Goal: Task Accomplishment & Management: Use online tool/utility

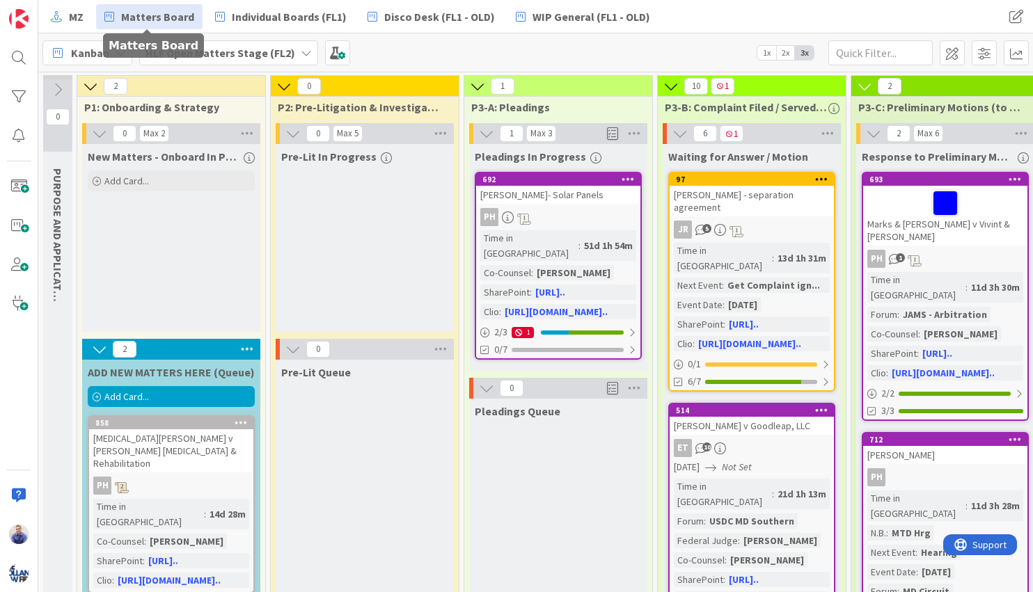
scroll to position [0, 801]
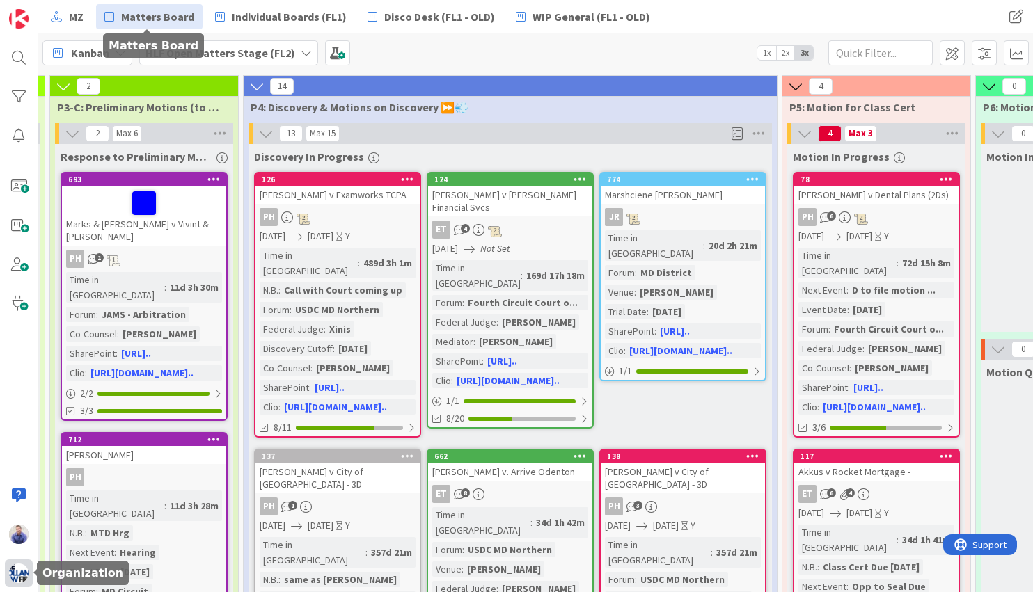
click at [22, 573] on img at bounding box center [18, 573] width 19 height 19
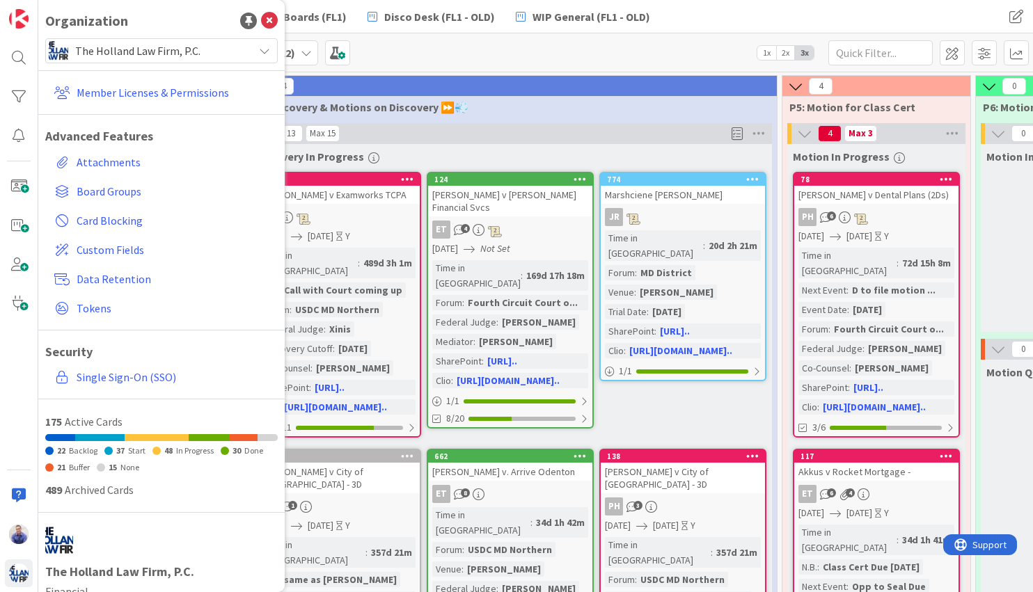
click at [154, 58] on span "The Holland Law Firm, P.C." at bounding box center [160, 50] width 171 height 19
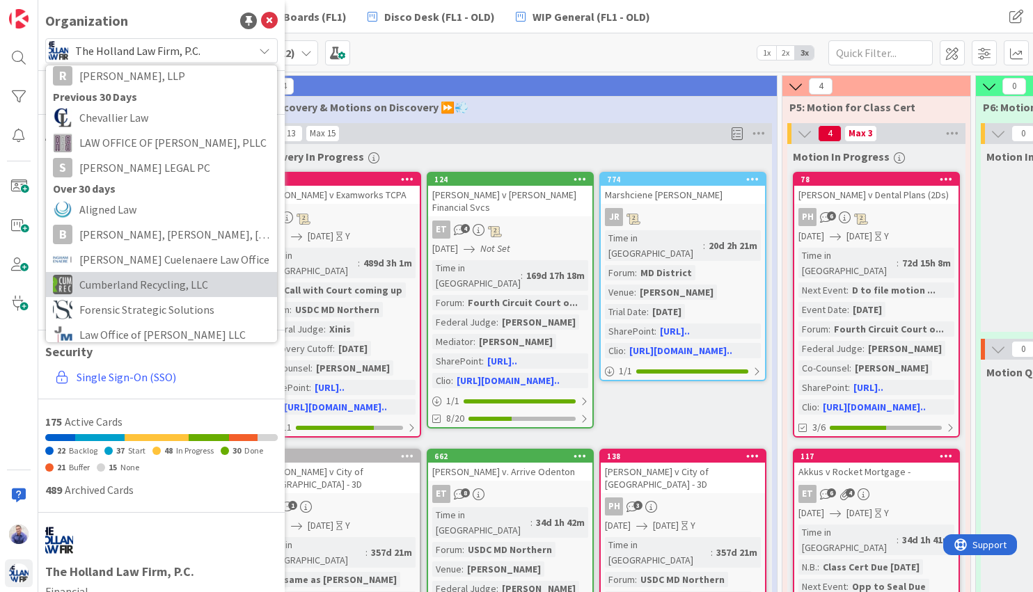
scroll to position [58, 0]
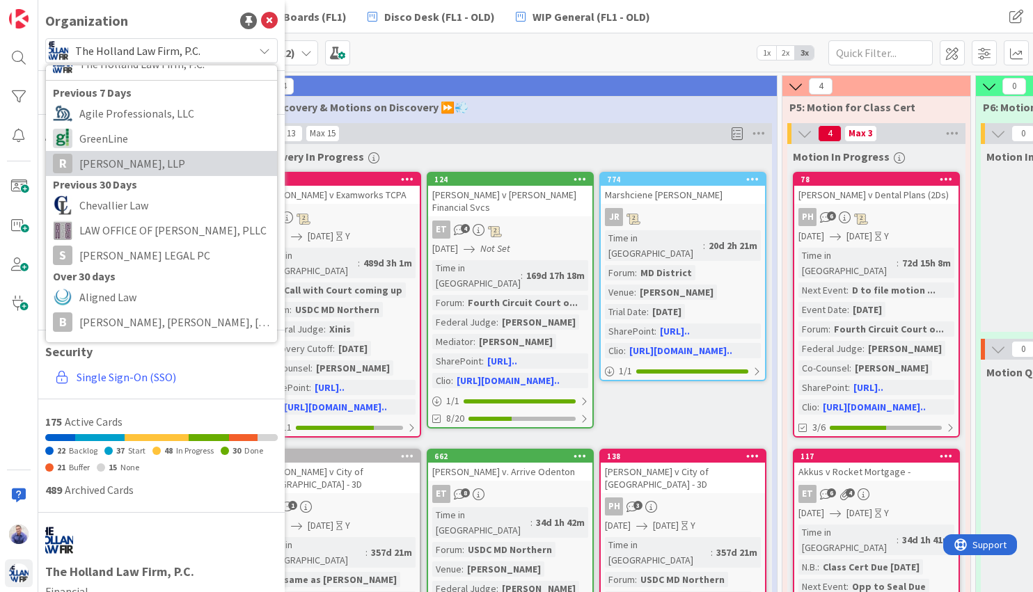
click at [145, 170] on span "[PERSON_NAME], LLP" at bounding box center [174, 163] width 191 height 21
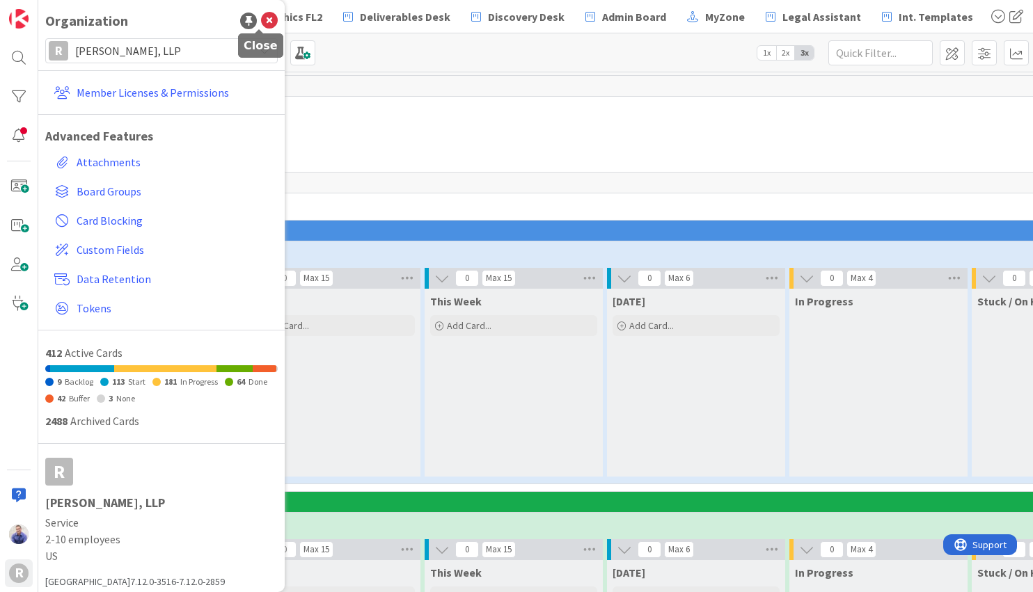
click at [261, 14] on icon at bounding box center [269, 21] width 17 height 17
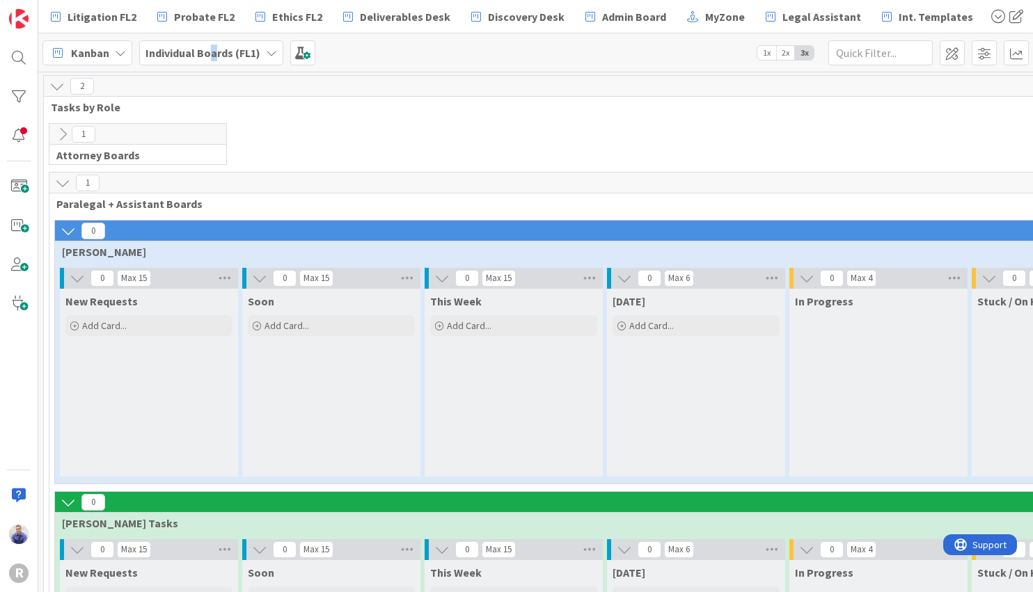
click at [213, 53] on b "Individual Boards (FL1)" at bounding box center [202, 53] width 115 height 14
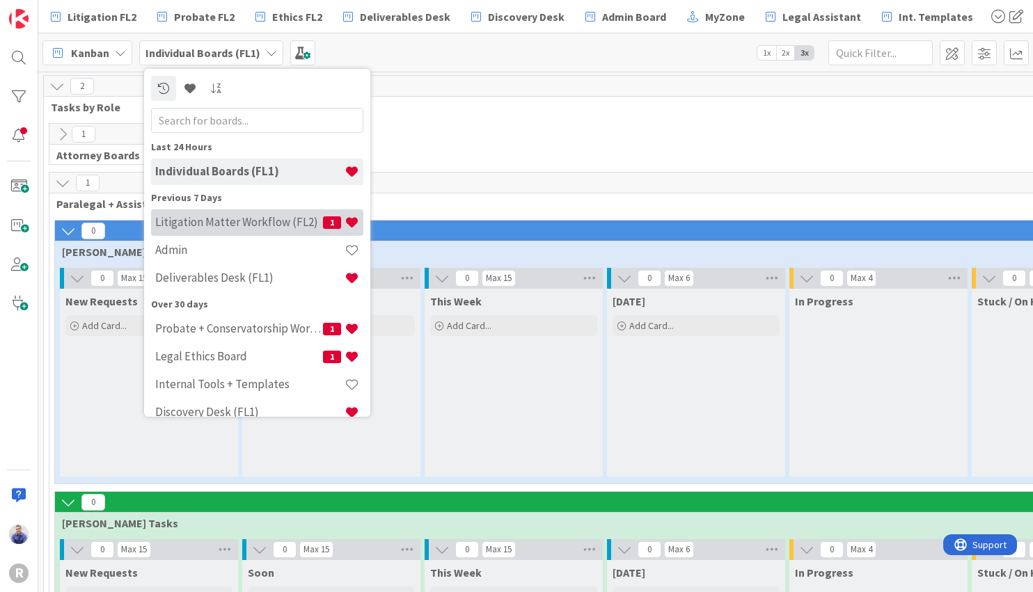
click at [237, 228] on h4 "Litigation Matter Workflow (FL2)" at bounding box center [239, 222] width 168 height 14
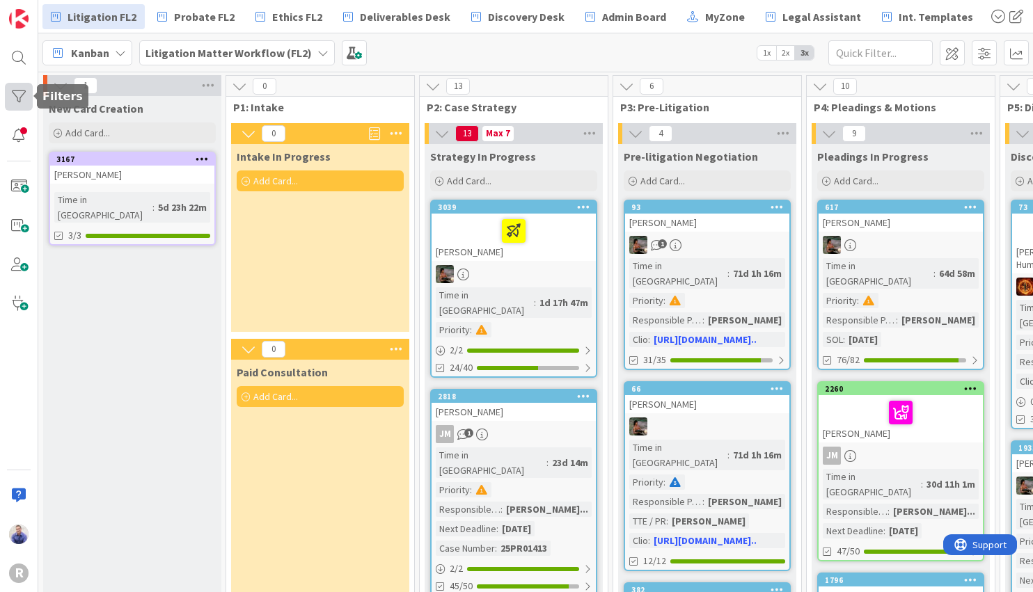
click at [27, 93] on div at bounding box center [19, 97] width 28 height 28
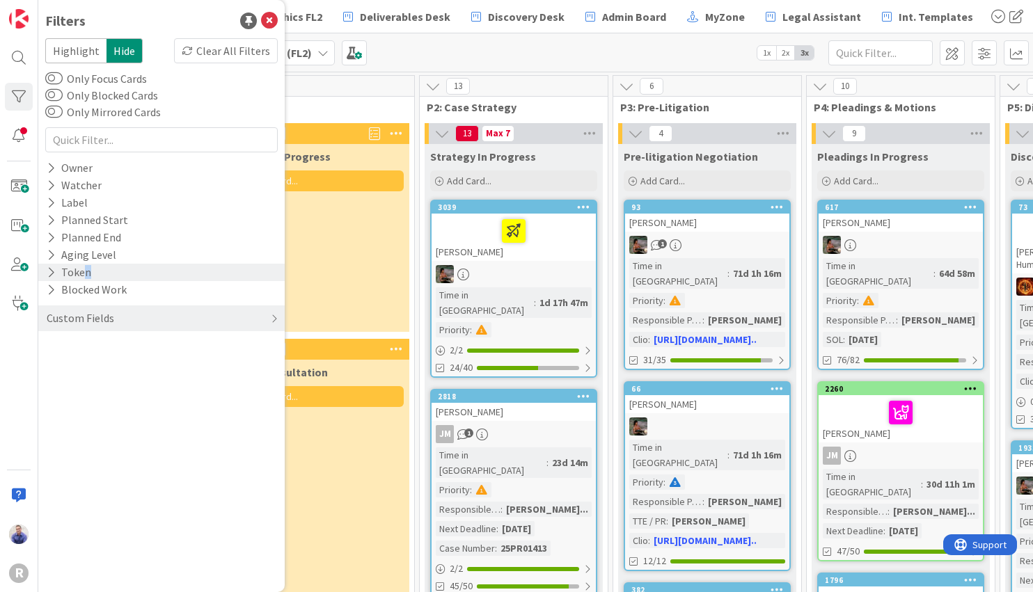
click at [86, 274] on div "Token" at bounding box center [68, 272] width 47 height 17
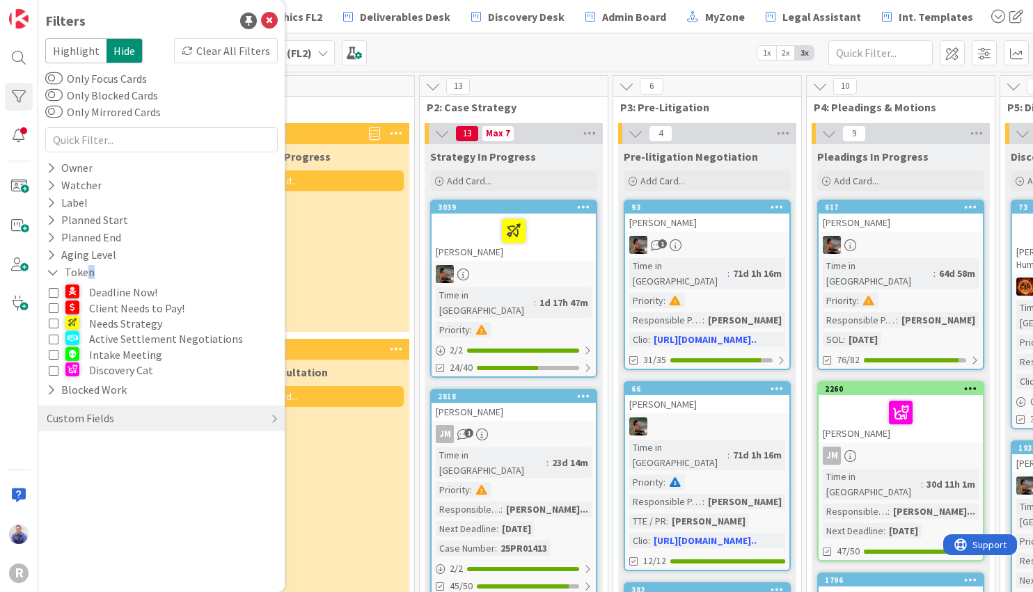
click at [58, 309] on button "Client Needs to Pay!" at bounding box center [161, 307] width 225 height 15
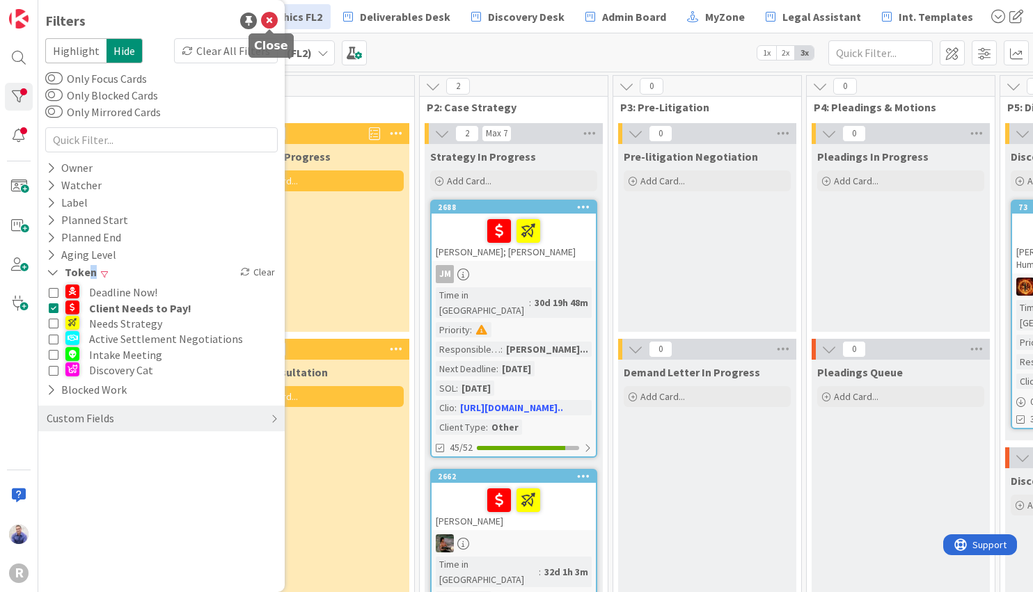
click at [268, 15] on icon at bounding box center [269, 21] width 17 height 17
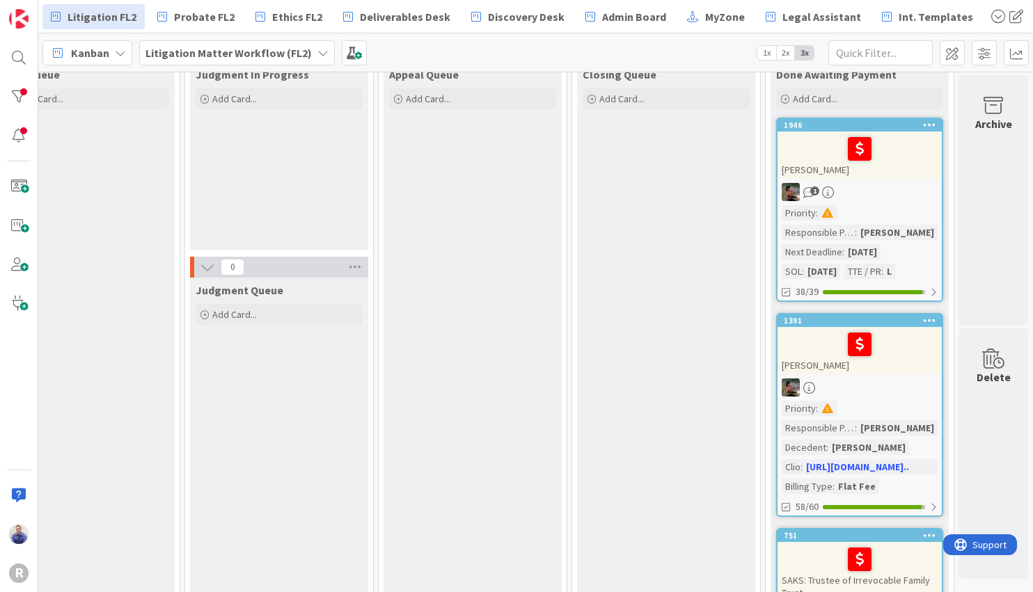
scroll to position [48, 1599]
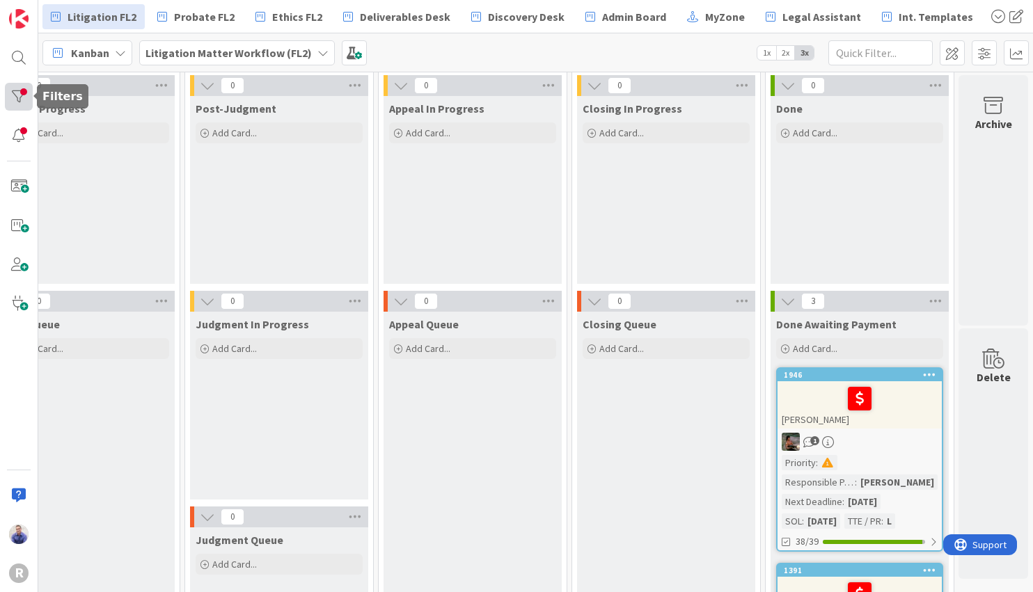
click at [23, 100] on div at bounding box center [19, 97] width 28 height 28
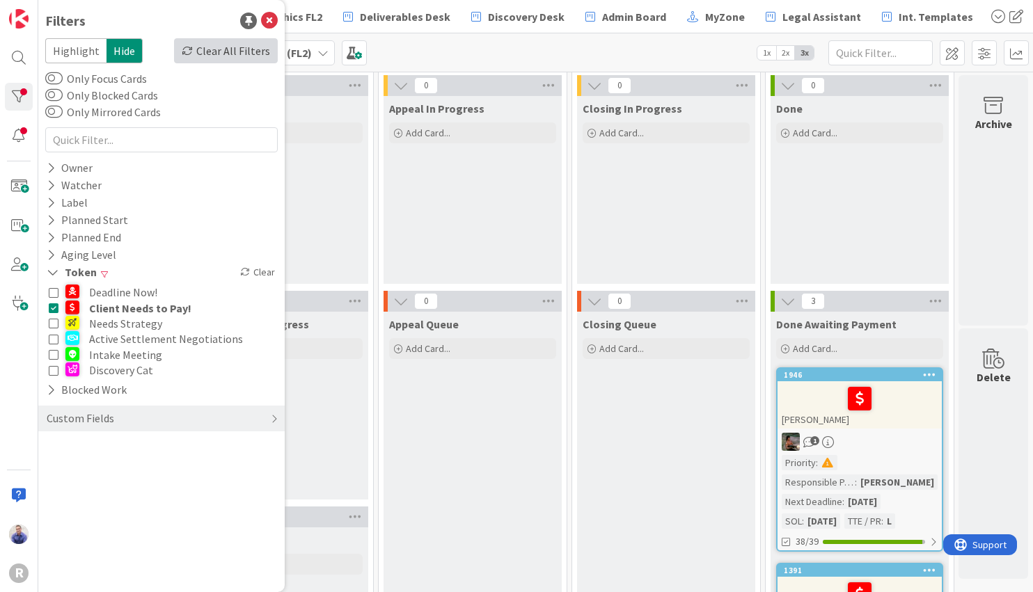
click at [241, 51] on div "Clear All Filters" at bounding box center [226, 50] width 104 height 25
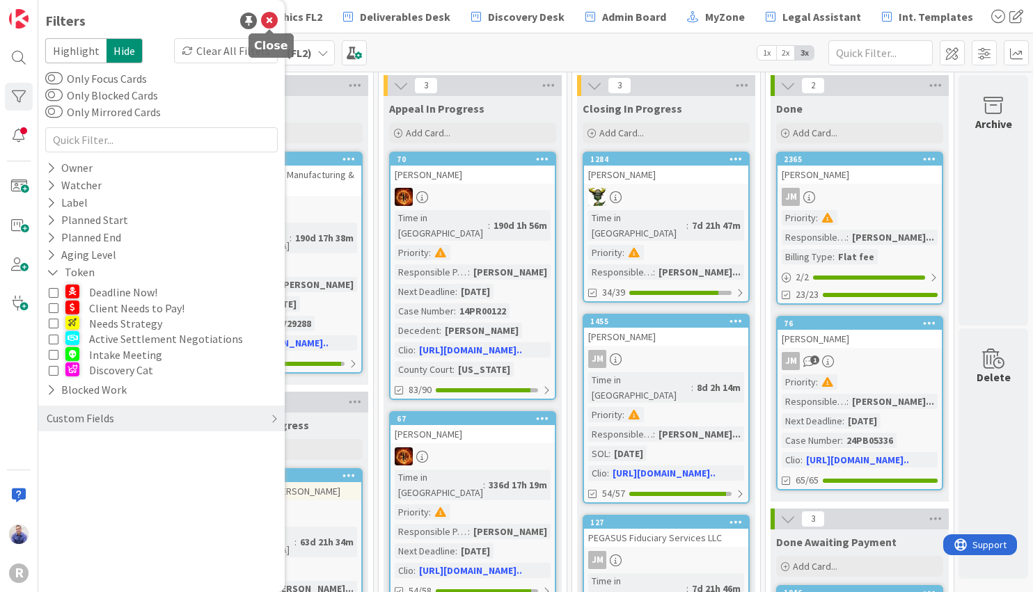
click at [276, 20] on icon at bounding box center [269, 21] width 17 height 17
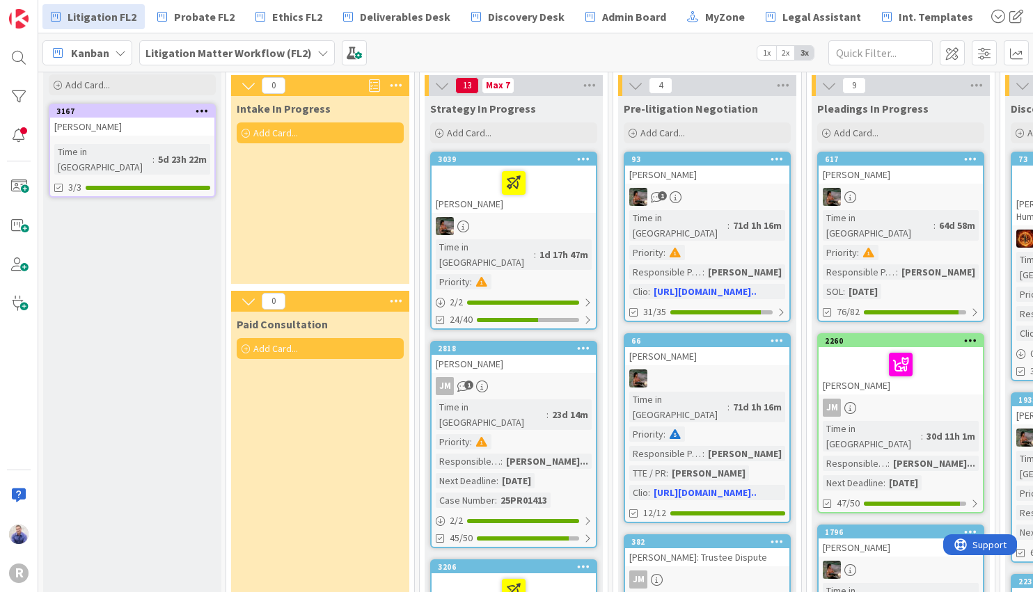
scroll to position [0, 0]
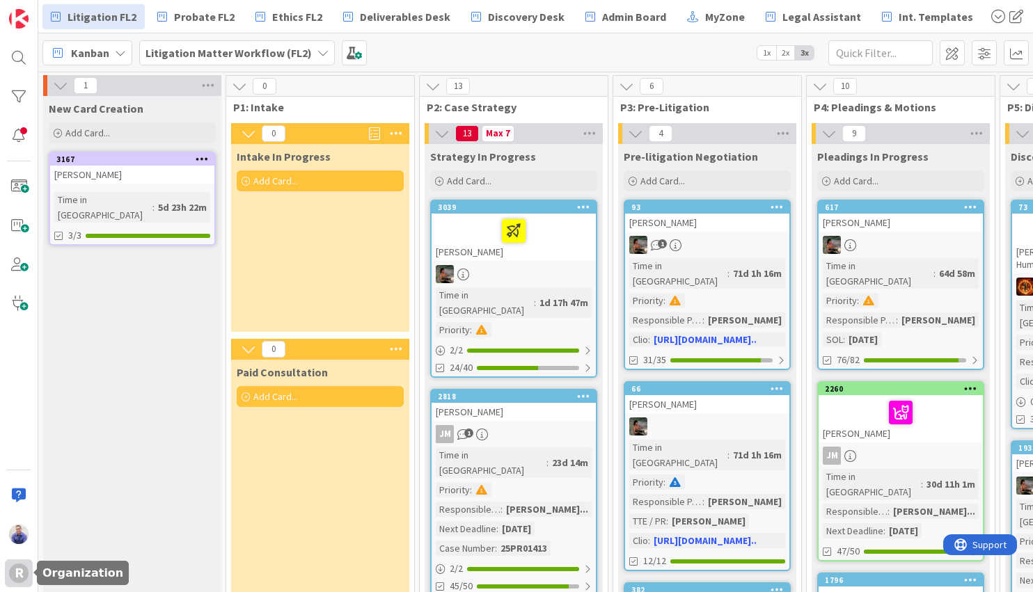
click at [15, 577] on div "R" at bounding box center [18, 573] width 19 height 19
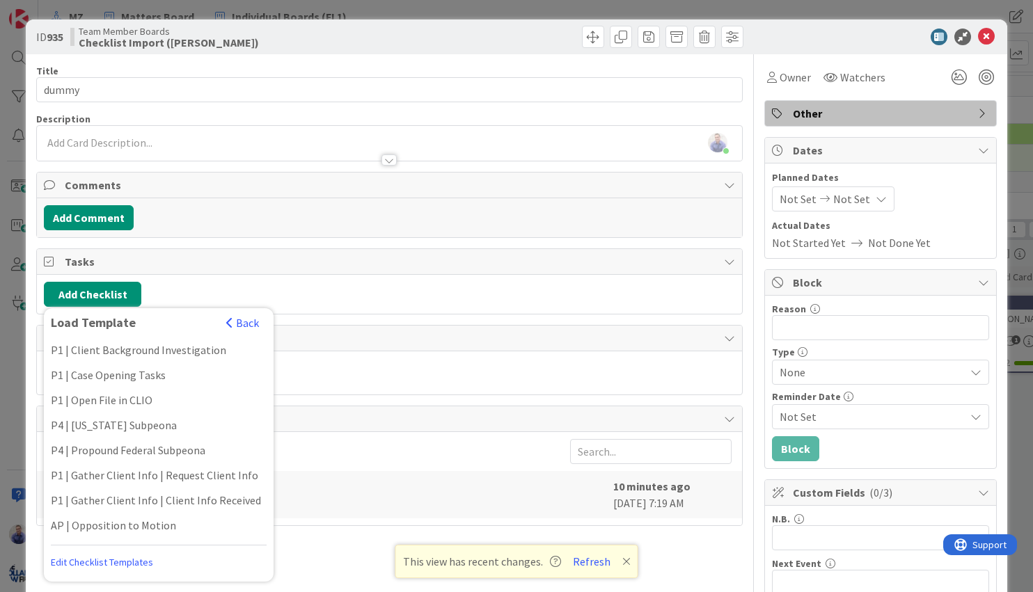
scroll to position [0, 20]
click at [978, 35] on icon at bounding box center [986, 37] width 17 height 17
